Goal: Information Seeking & Learning: Learn about a topic

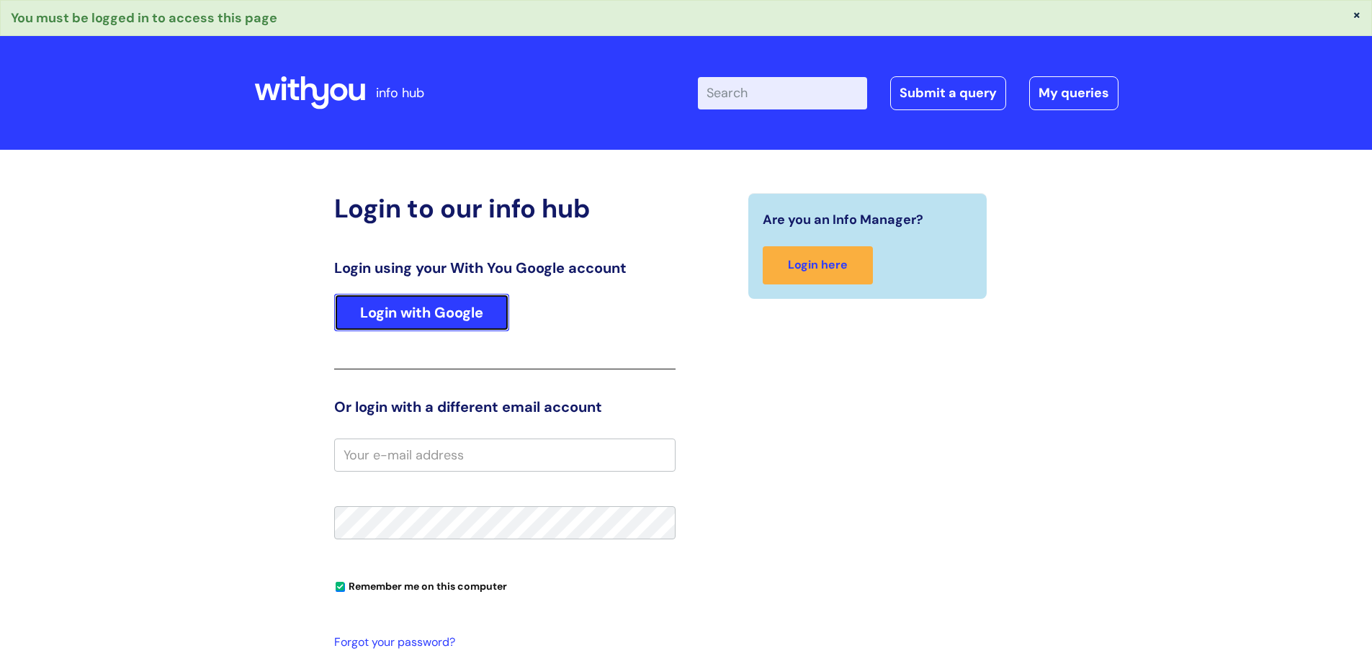
click at [449, 327] on link "Login with Google" at bounding box center [421, 312] width 175 height 37
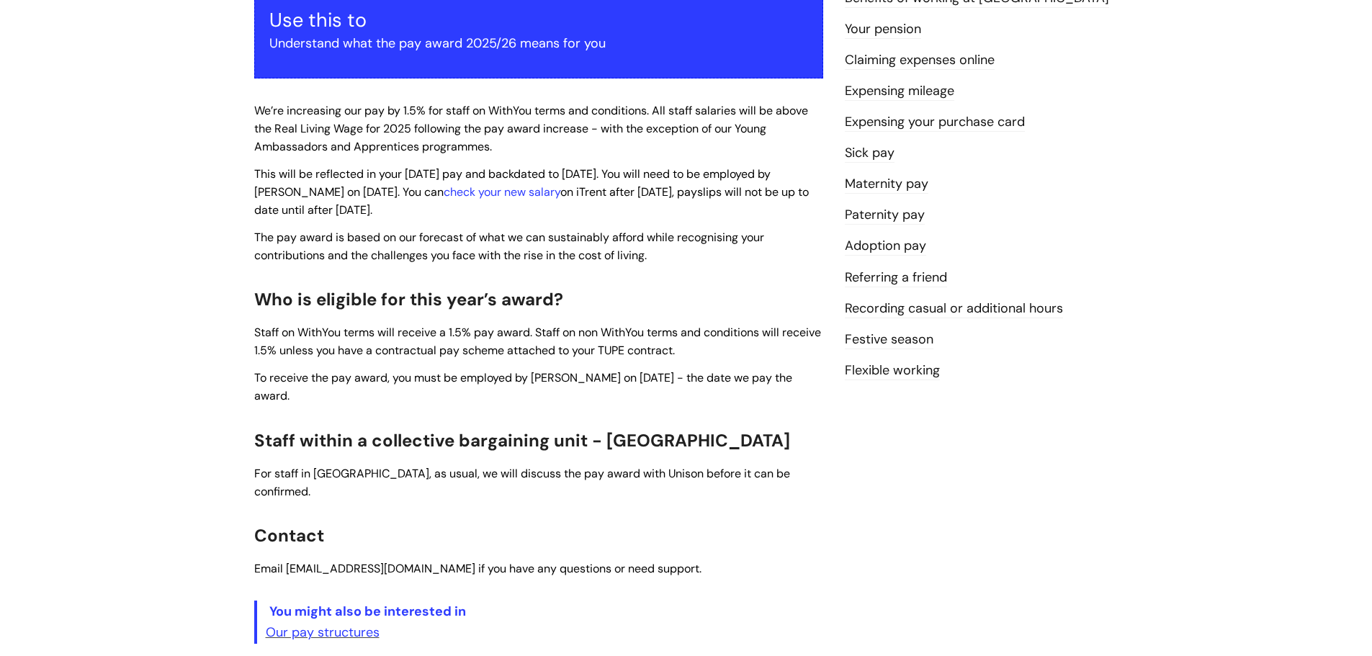
scroll to position [288, 0]
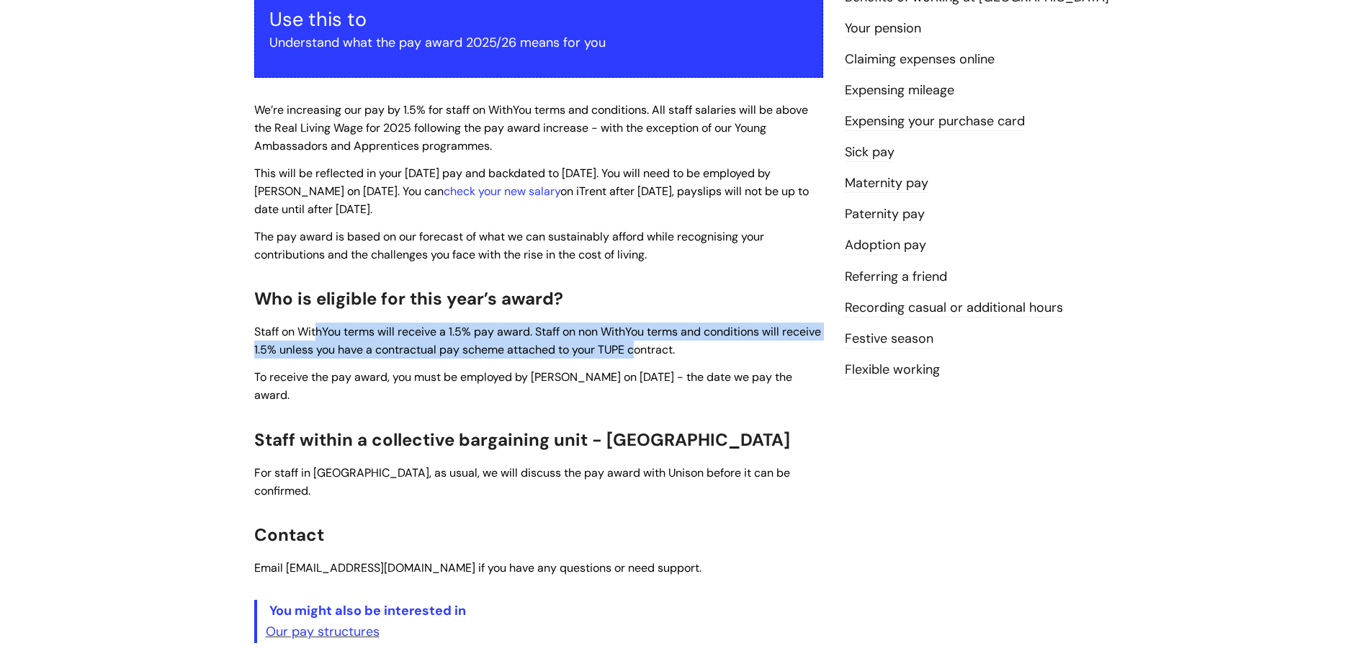
drag, startPoint x: 449, startPoint y: 328, endPoint x: 680, endPoint y: 358, distance: 233.8
click at [680, 358] on p "Staff on WithYou terms will receive a 1.5% pay award. Staff on non WithYou term…" at bounding box center [538, 341] width 569 height 36
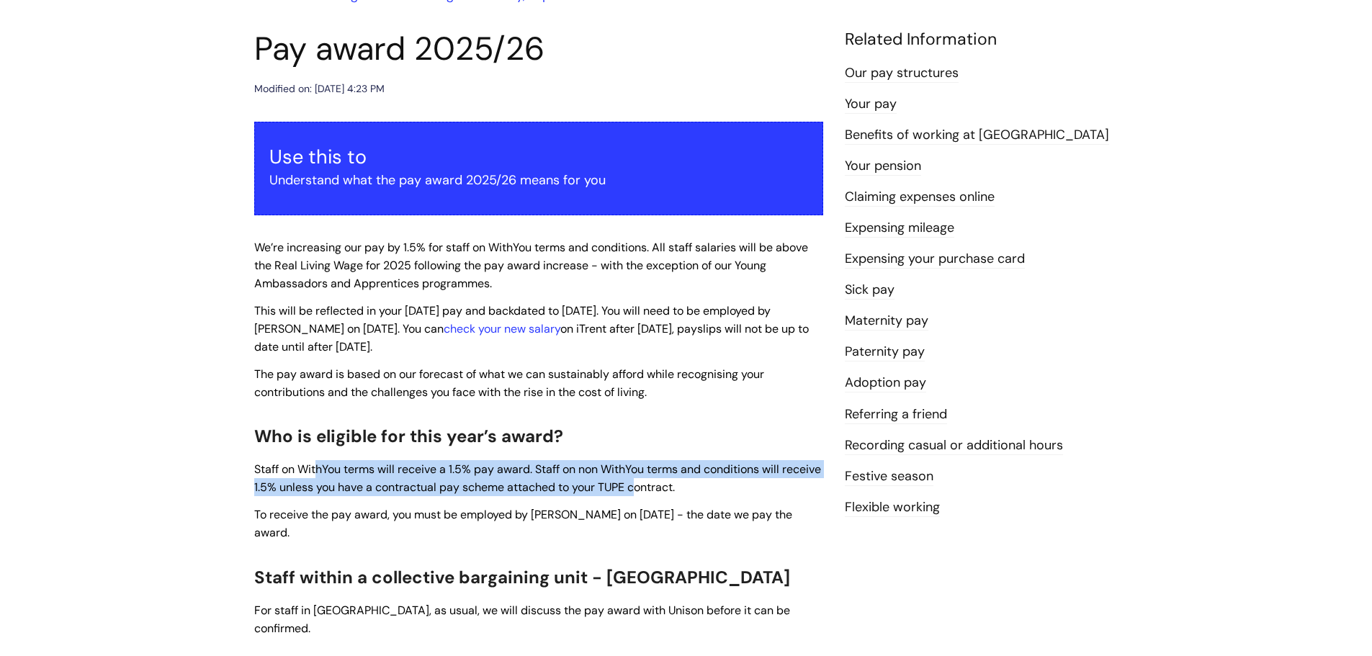
scroll to position [216, 0]
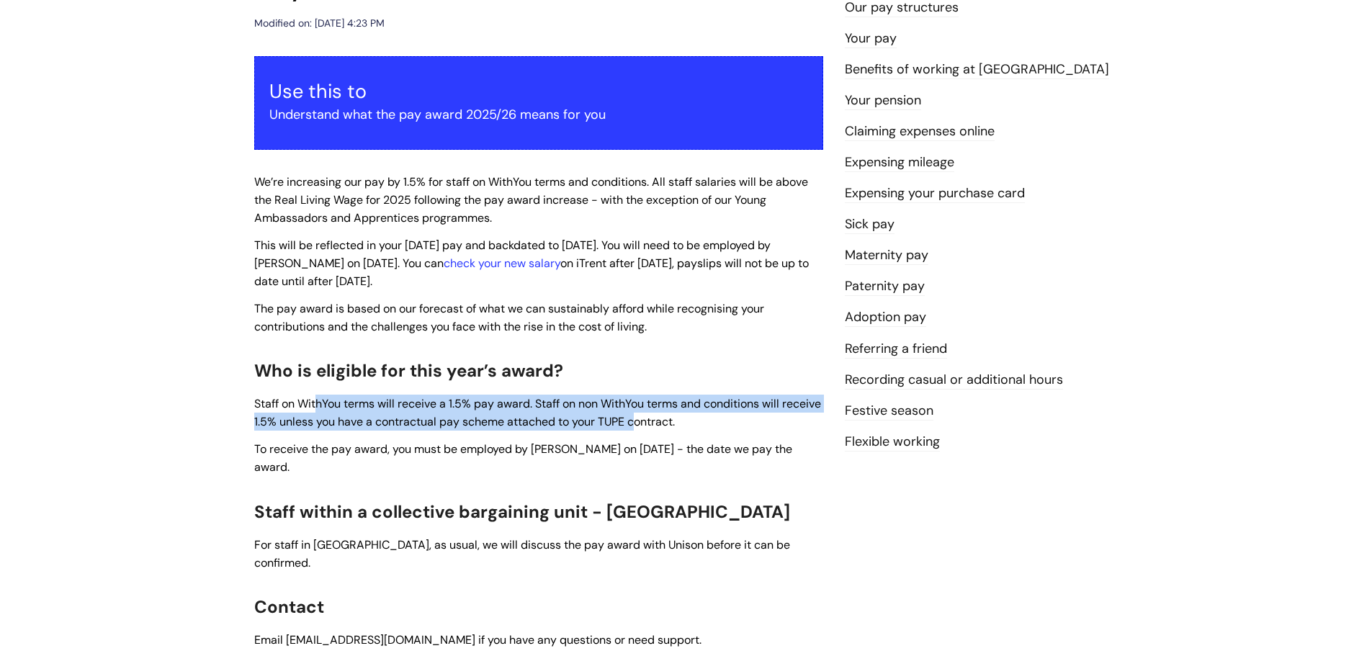
click at [323, 420] on span "Staff on WithYou terms will receive a 1.5% pay award. Staff on non WithYou term…" at bounding box center [537, 412] width 567 height 33
click at [598, 395] on div "Use this to Understand what the pay award 2025/26 means for you We’re increasin…" at bounding box center [538, 385] width 569 height 659
click at [907, 417] on link "Festive season" at bounding box center [889, 411] width 89 height 19
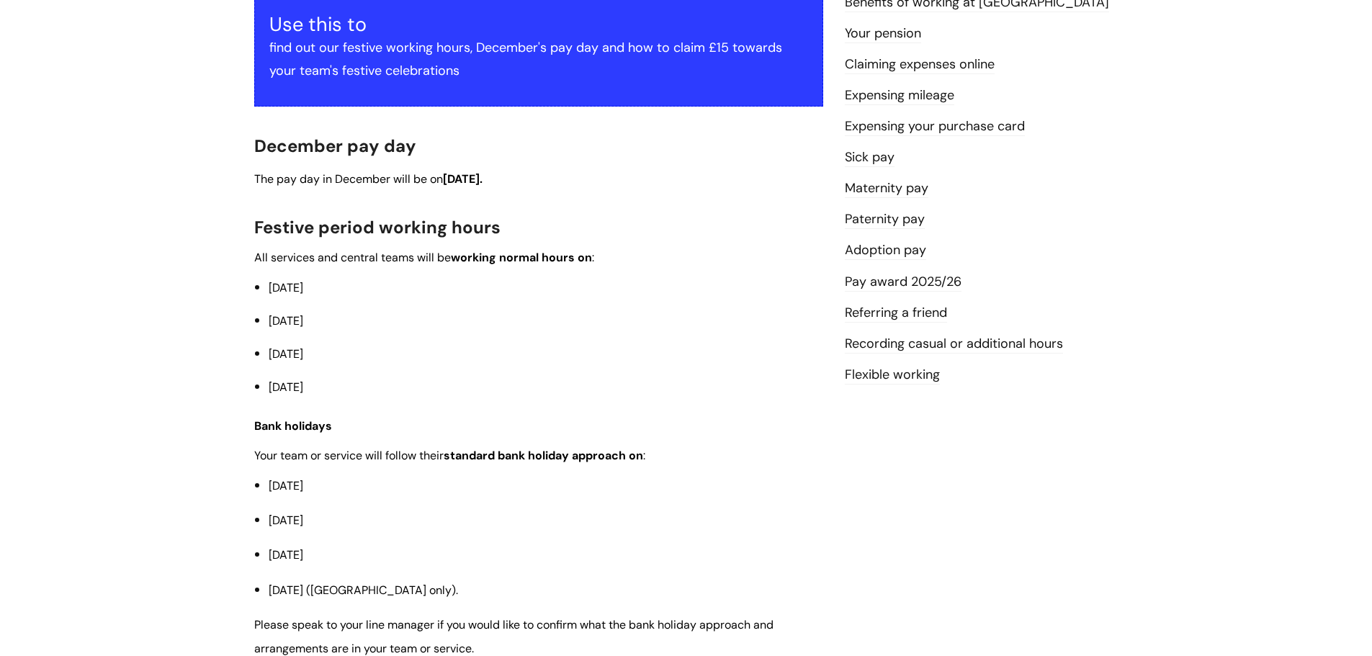
scroll to position [288, 0]
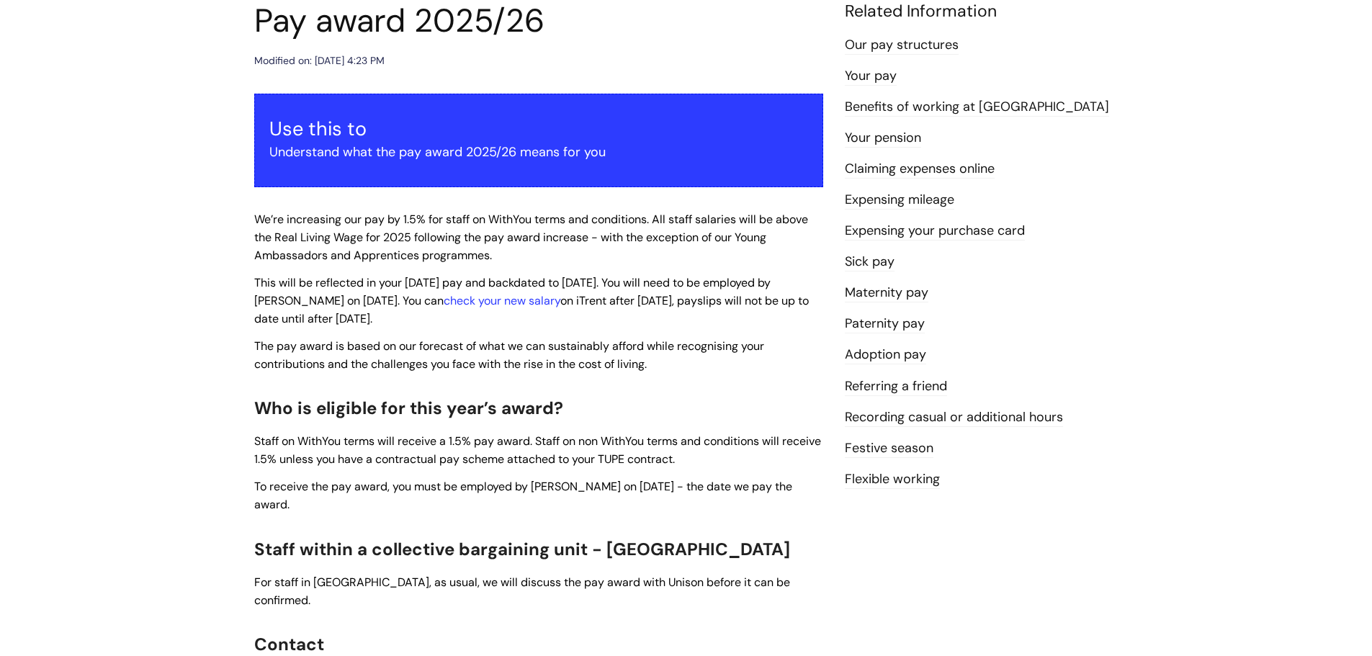
scroll to position [146, 0]
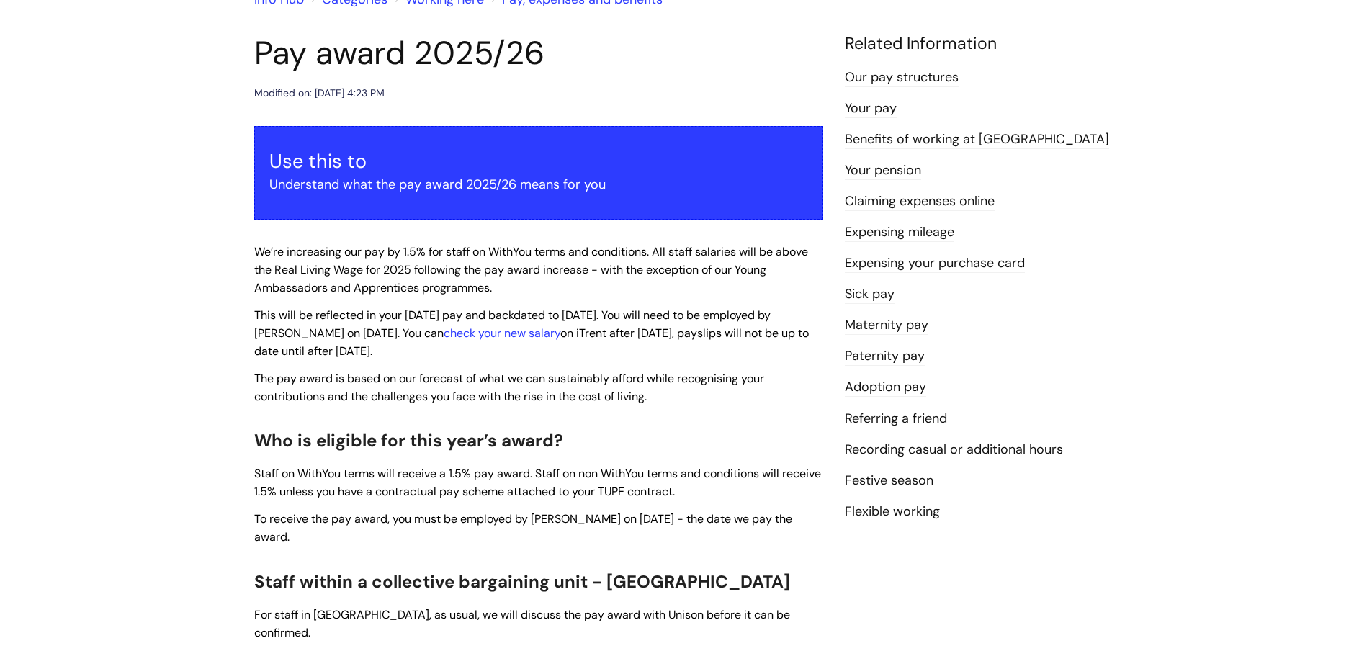
click at [914, 225] on link "Expensing mileage" at bounding box center [899, 232] width 109 height 19
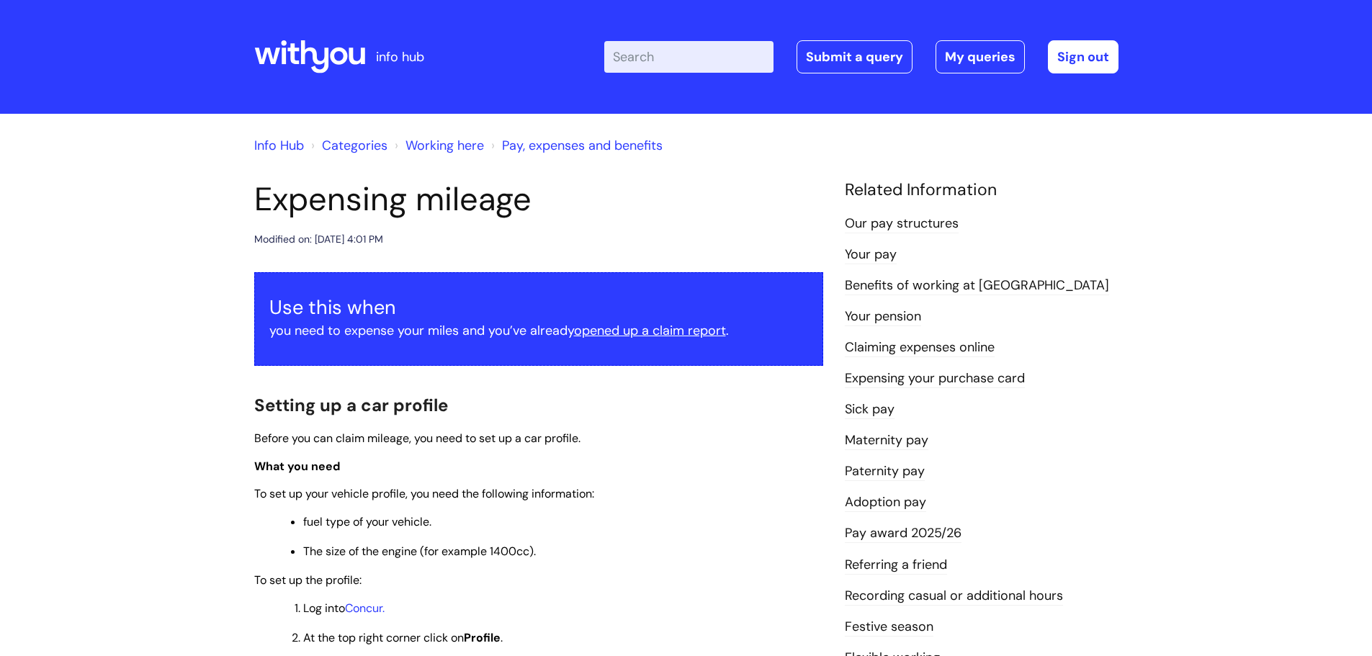
click at [936, 290] on link "Benefits of working at [GEOGRAPHIC_DATA]" at bounding box center [977, 285] width 264 height 19
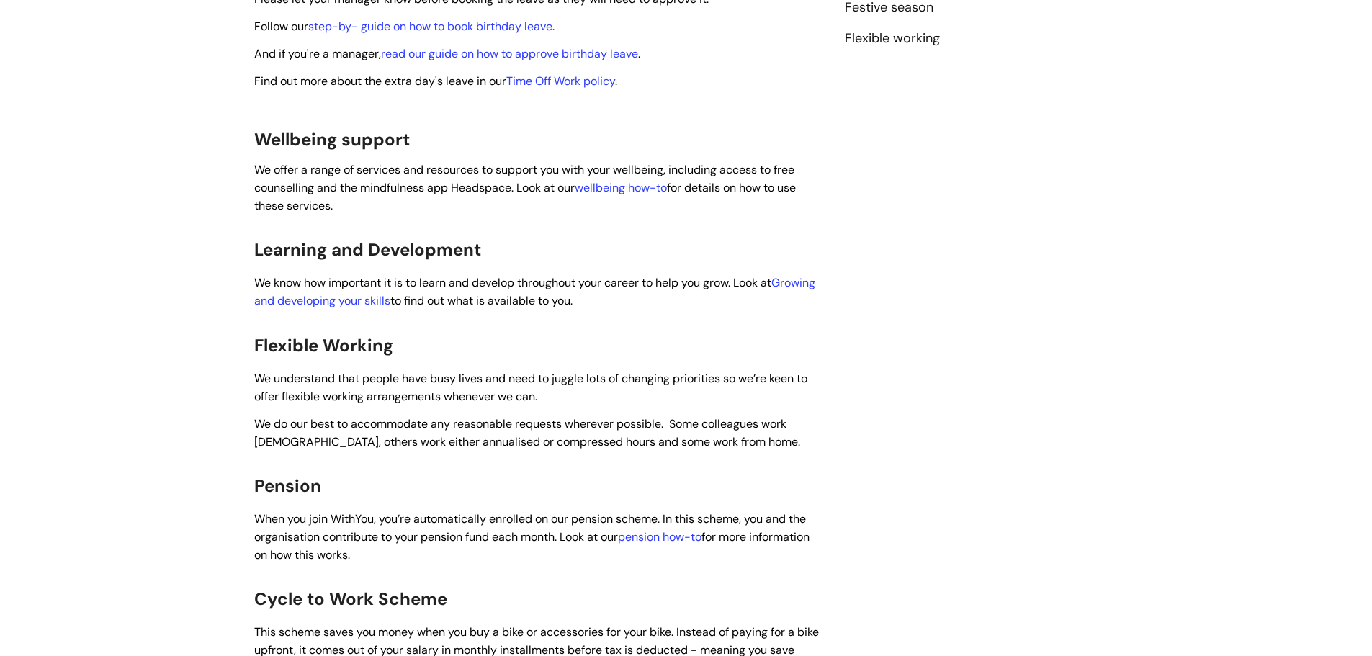
scroll to position [648, 0]
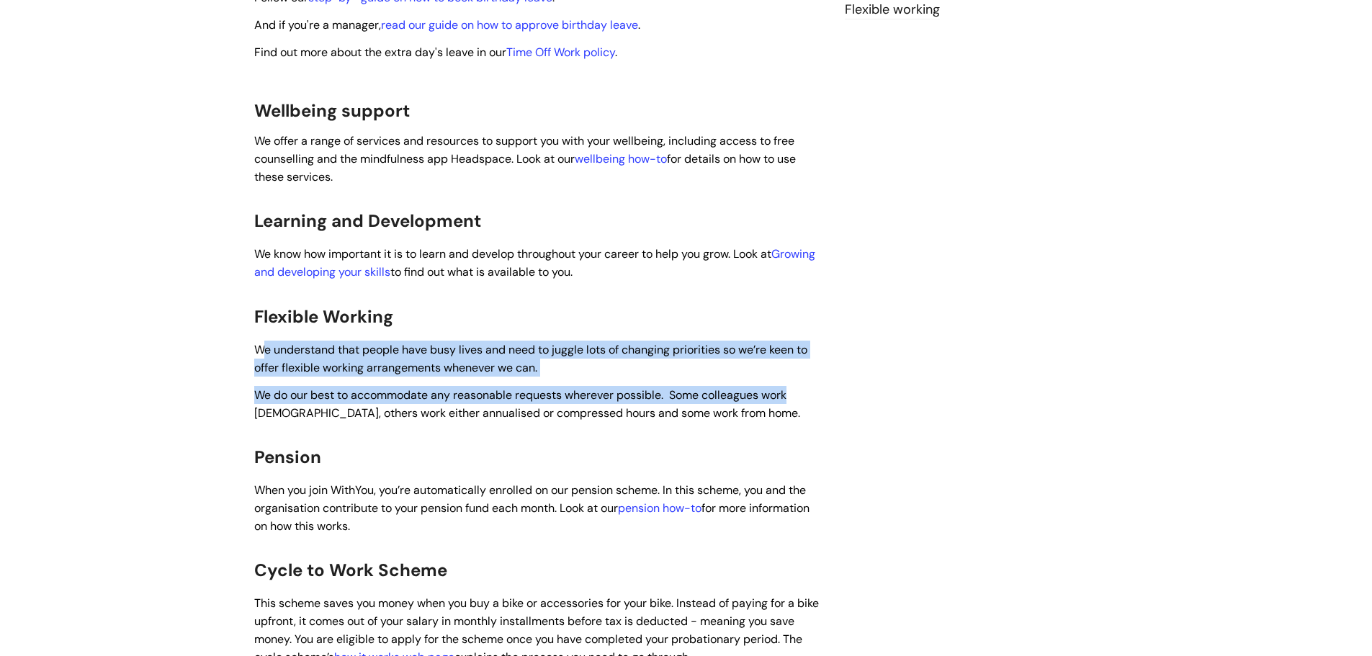
drag, startPoint x: 265, startPoint y: 336, endPoint x: 804, endPoint y: 362, distance: 539.2
click at [780, 387] on span "We do our best to accommodate any reasonable requests wherever possible. Some c…" at bounding box center [527, 403] width 546 height 33
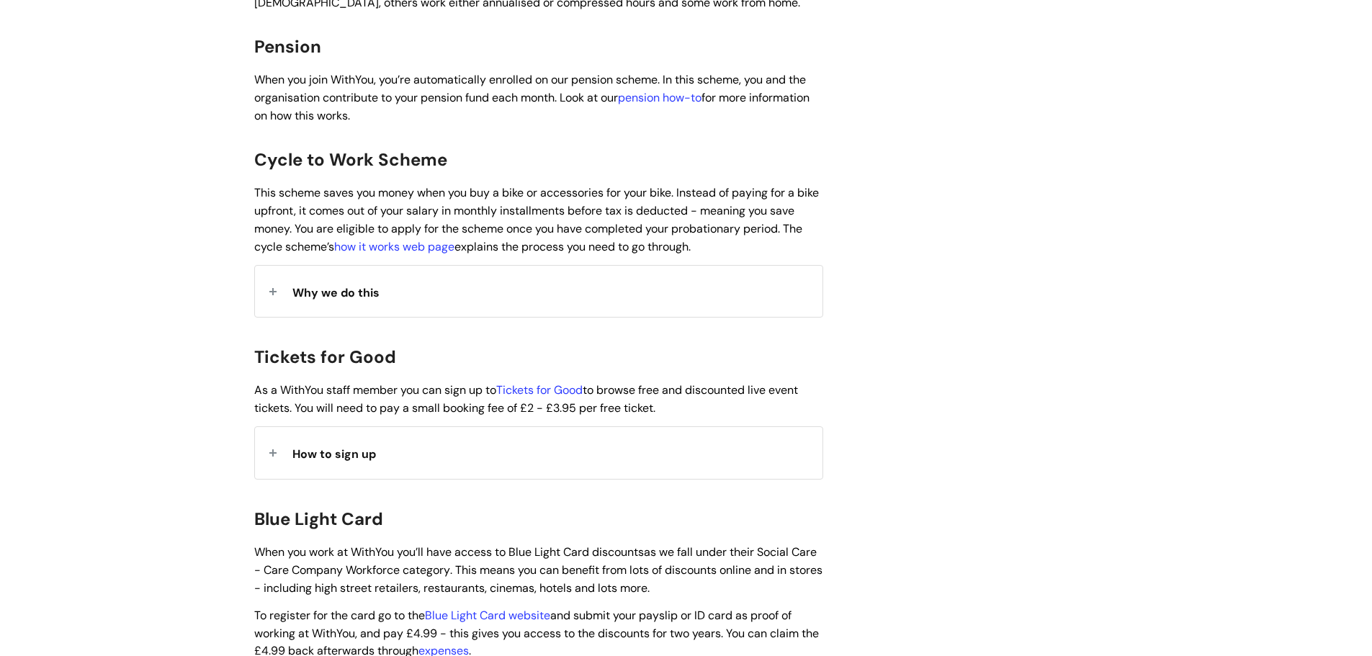
scroll to position [1080, 0]
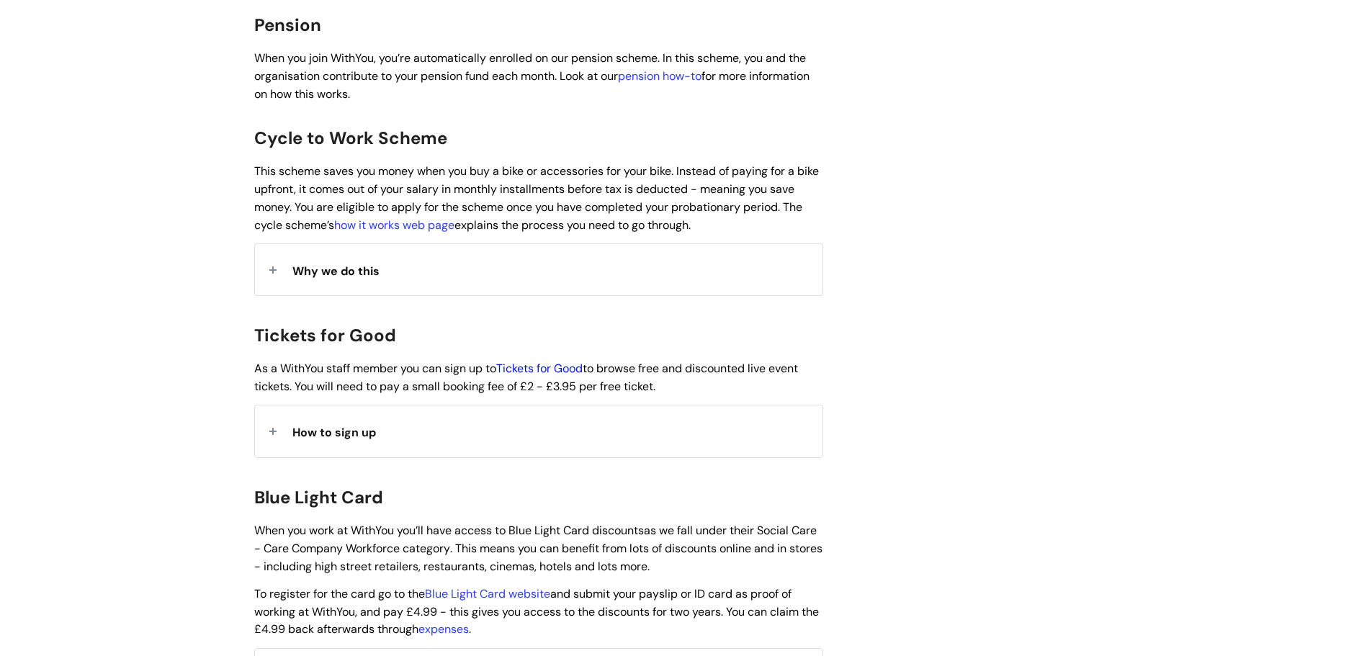
click at [568, 361] on link "Tickets for Good" at bounding box center [539, 368] width 86 height 15
